Goal: Navigation & Orientation: Go to known website

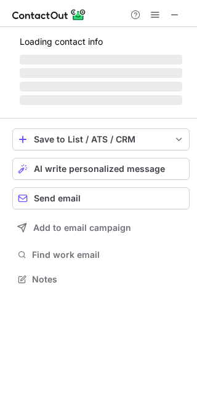
scroll to position [298, 197]
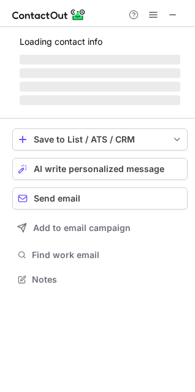
scroll to position [298, 195]
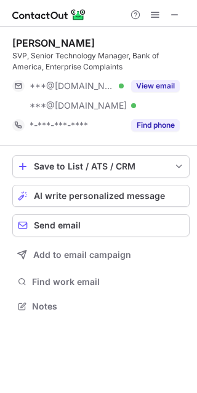
scroll to position [298, 197]
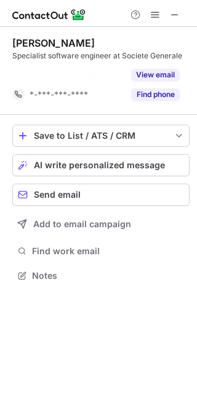
scroll to position [247, 197]
